Goal: Information Seeking & Learning: Understand process/instructions

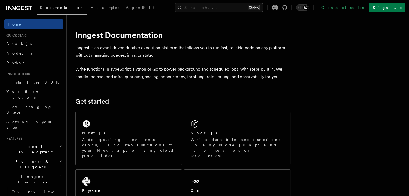
drag, startPoint x: 411, startPoint y: 41, endPoint x: 406, endPoint y: 28, distance: 13.2
click at [16, 45] on span "Next.js" at bounding box center [19, 43] width 26 height 4
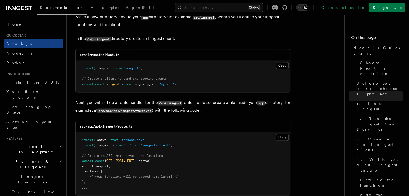
scroll to position [682, 0]
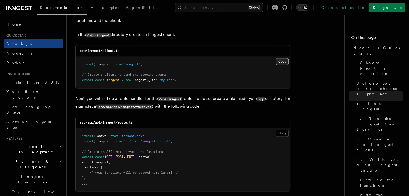
click at [283, 62] on button "Copy Copied" at bounding box center [282, 61] width 13 height 7
click at [285, 132] on button "Copy Copied" at bounding box center [282, 133] width 13 height 7
click at [287, 136] on button "Copy Copied" at bounding box center [282, 133] width 13 height 7
click at [285, 61] on button "Copy Copied" at bounding box center [282, 61] width 13 height 7
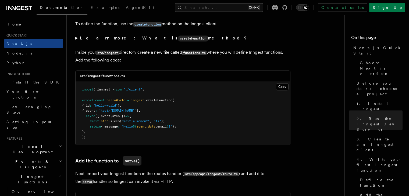
scroll to position [932, 0]
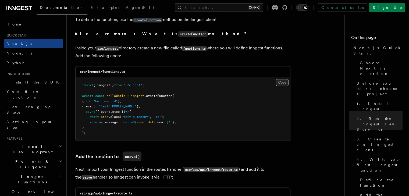
click at [285, 85] on button "Copy Copied" at bounding box center [282, 82] width 13 height 7
